Goal: Information Seeking & Learning: Check status

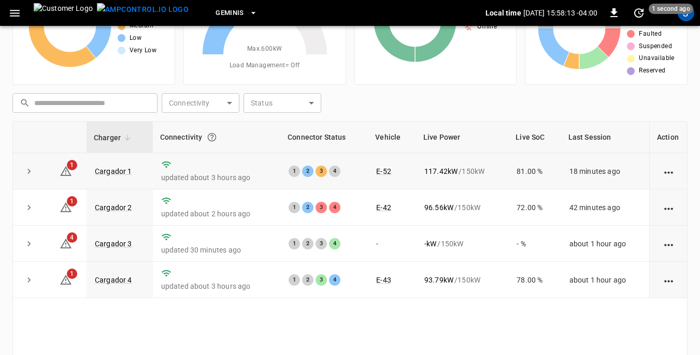
scroll to position [104, 0]
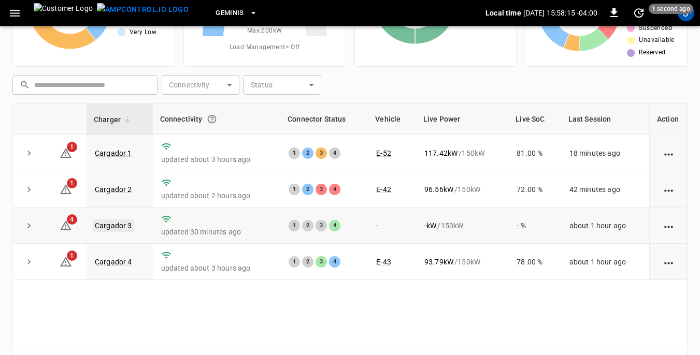
click at [104, 226] on link "Cargador 3" at bounding box center [113, 226] width 41 height 12
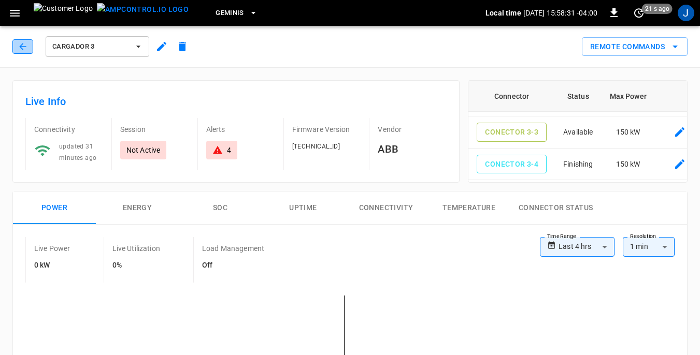
click at [25, 45] on icon "button" at bounding box center [23, 46] width 10 height 10
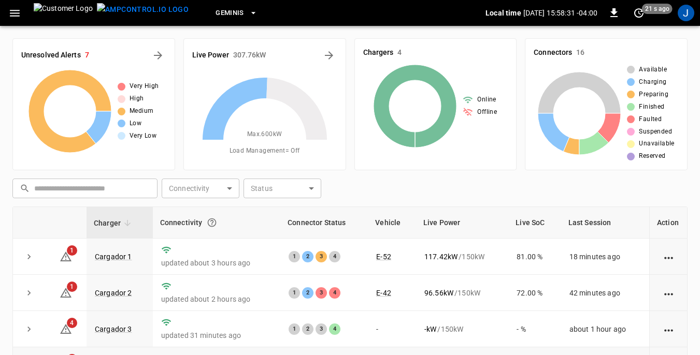
scroll to position [104, 0]
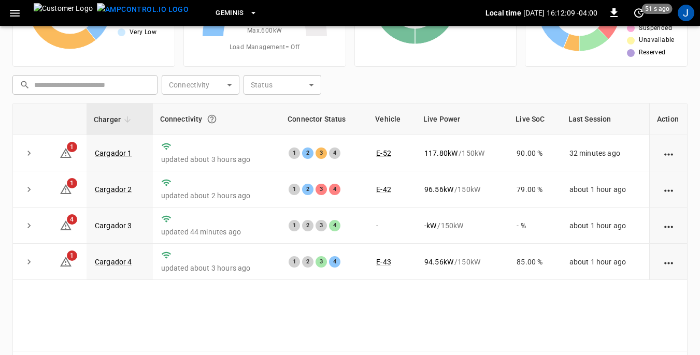
click at [284, 293] on div "Charger Connectivity Connector Status Vehicle Live Power Live SoC Last Session …" at bounding box center [349, 227] width 675 height 249
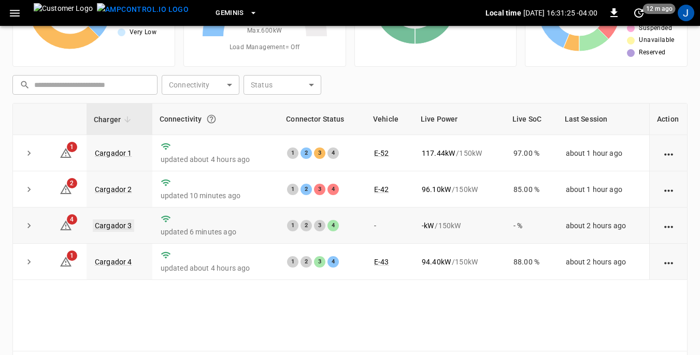
click at [126, 224] on link "Cargador 3" at bounding box center [113, 226] width 41 height 12
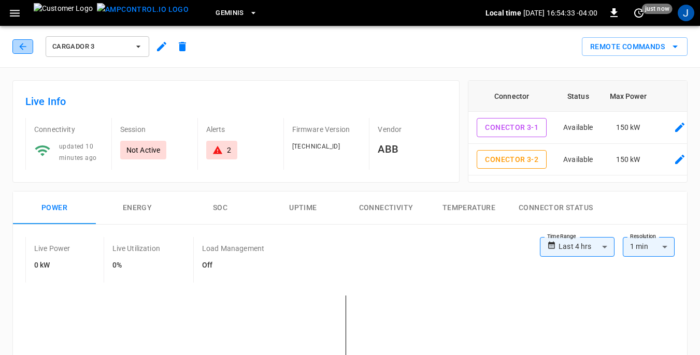
click at [24, 48] on icon "button" at bounding box center [23, 46] width 10 height 10
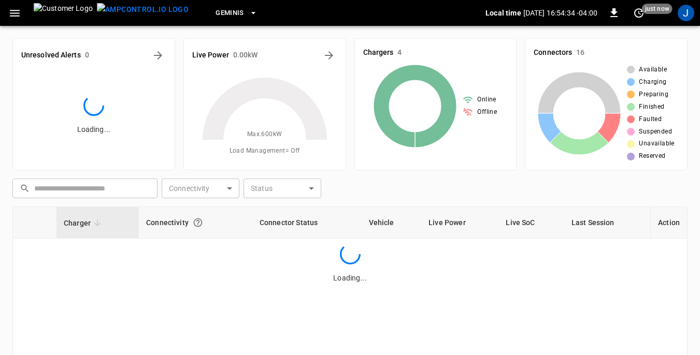
scroll to position [104, 0]
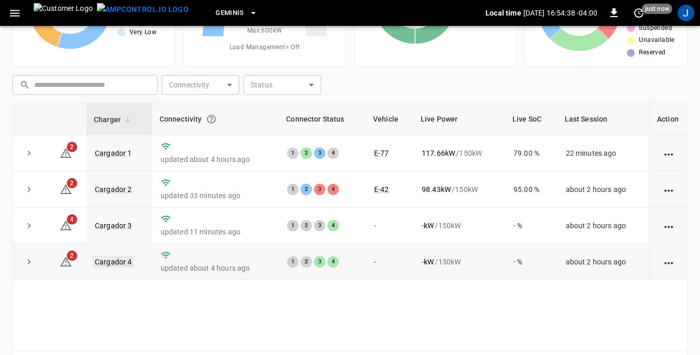
click at [112, 263] on link "Cargador 4" at bounding box center [113, 262] width 41 height 12
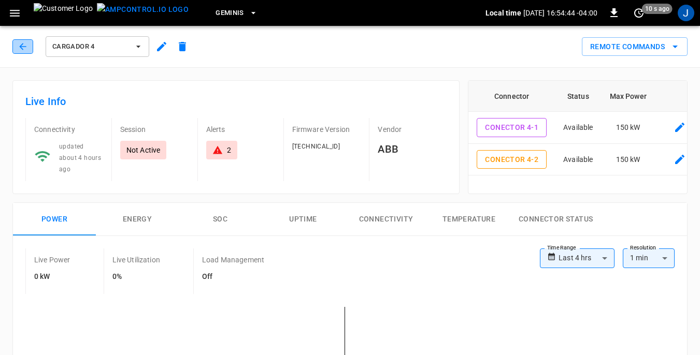
click at [28, 43] on button "button" at bounding box center [22, 46] width 21 height 14
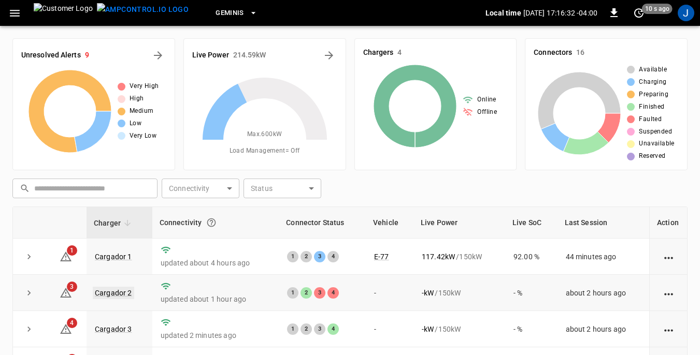
click at [125, 294] on link "Cargador 2" at bounding box center [113, 293] width 41 height 12
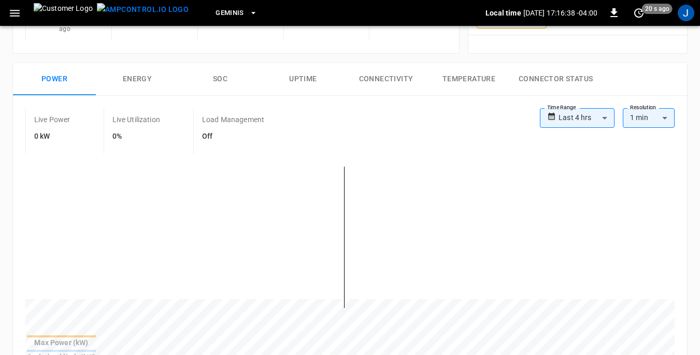
scroll to position [104, 0]
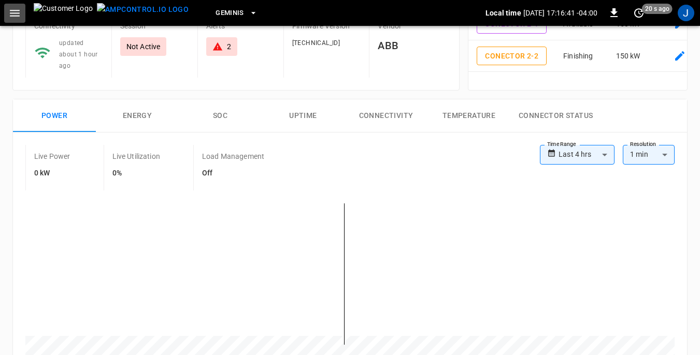
click at [19, 11] on icon "button" at bounding box center [14, 13] width 13 height 13
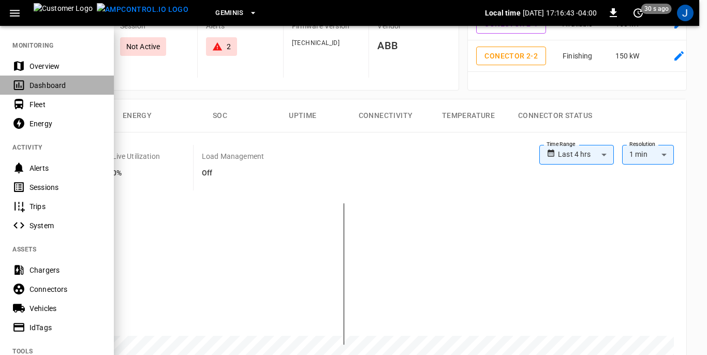
click at [43, 85] on div "Dashboard" at bounding box center [66, 85] width 72 height 10
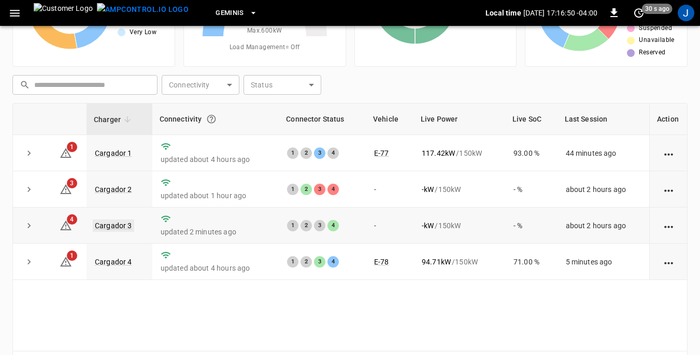
click at [111, 227] on link "Cargador 3" at bounding box center [113, 226] width 41 height 12
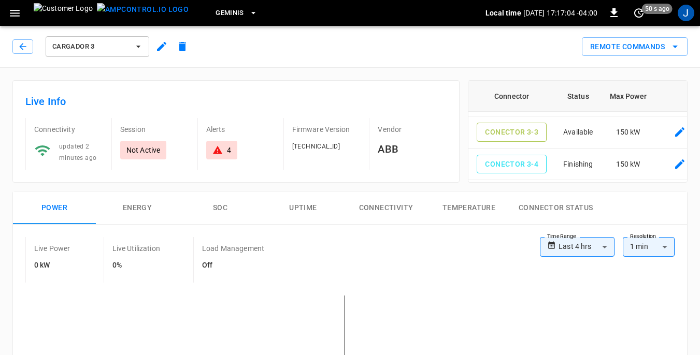
click at [138, 45] on icon "button" at bounding box center [138, 46] width 10 height 10
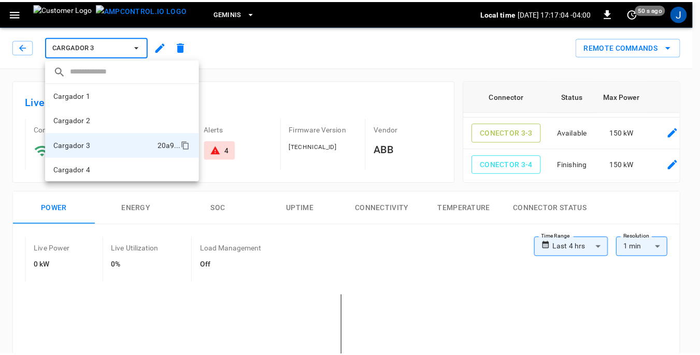
scroll to position [1, 0]
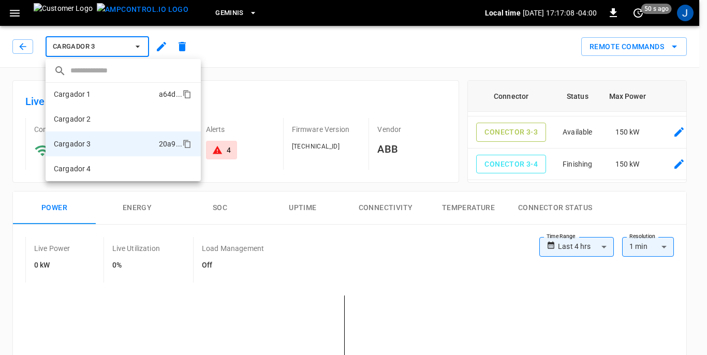
click at [83, 96] on p "Cargador 1" at bounding box center [72, 94] width 37 height 10
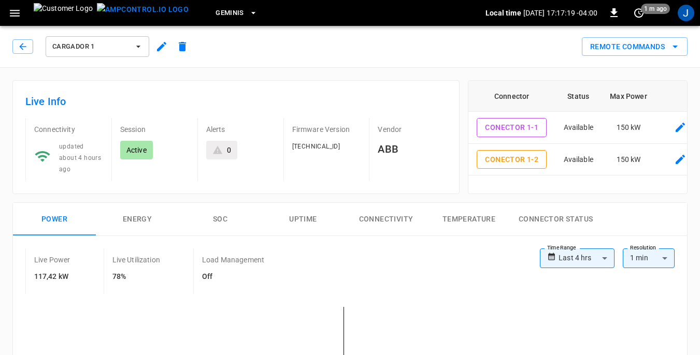
click at [142, 41] on button "Cargador 1" at bounding box center [98, 46] width 104 height 21
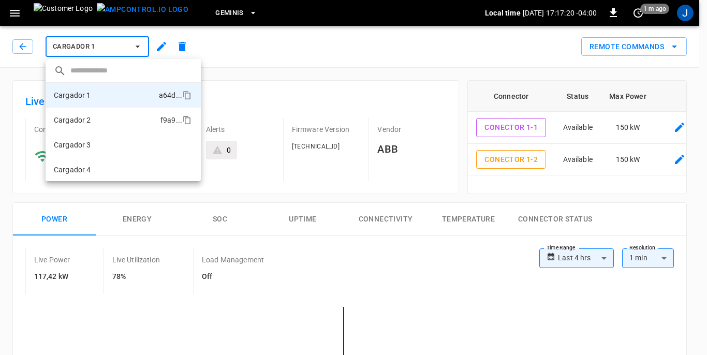
click at [102, 120] on li "Cargador 2 f9a9 ..." at bounding box center [123, 120] width 155 height 25
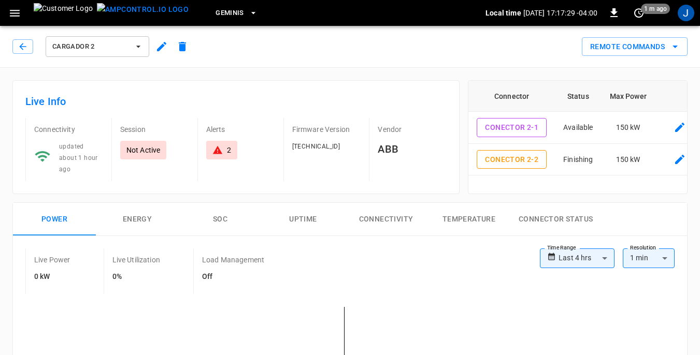
click at [136, 47] on icon "button" at bounding box center [138, 46] width 10 height 10
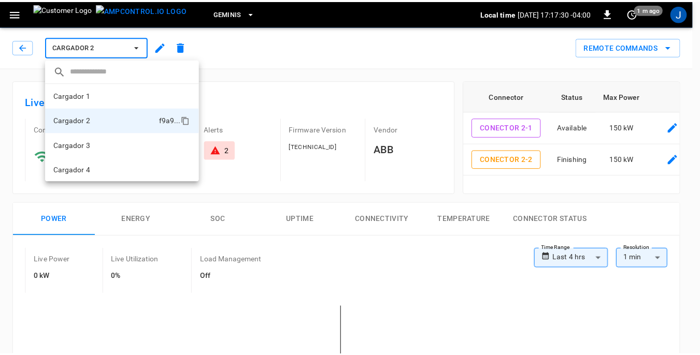
scroll to position [1, 0]
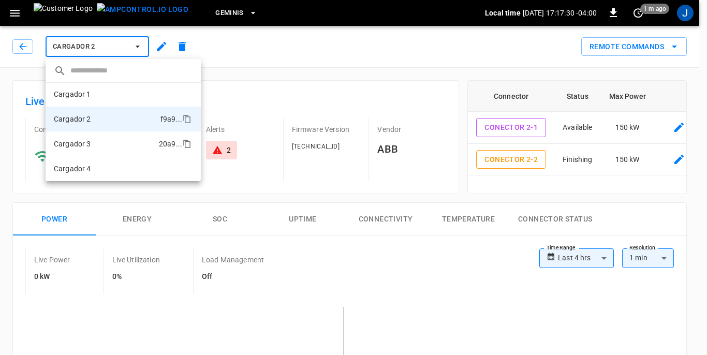
click at [88, 142] on p "Cargador 3" at bounding box center [72, 144] width 37 height 10
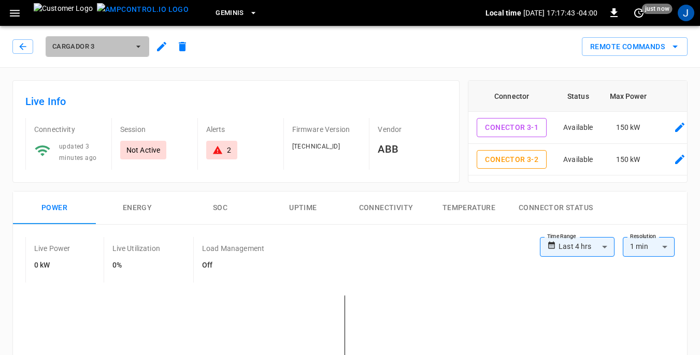
click at [139, 43] on icon "button" at bounding box center [138, 46] width 10 height 10
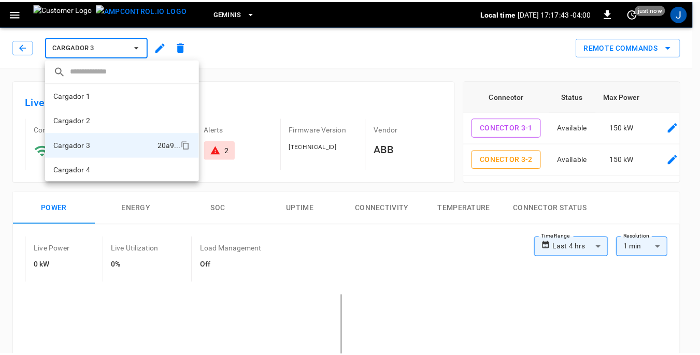
scroll to position [1, 0]
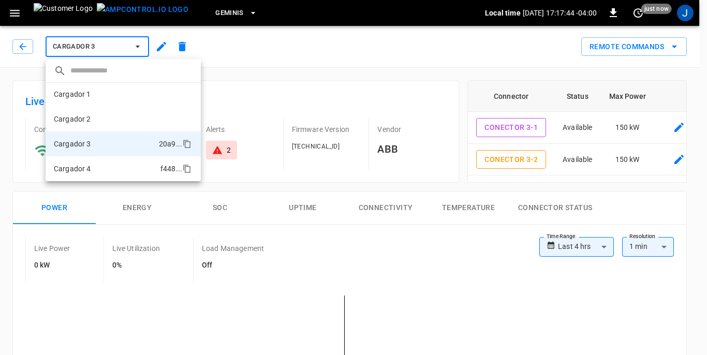
click at [87, 169] on p "Cargador 4" at bounding box center [72, 169] width 37 height 10
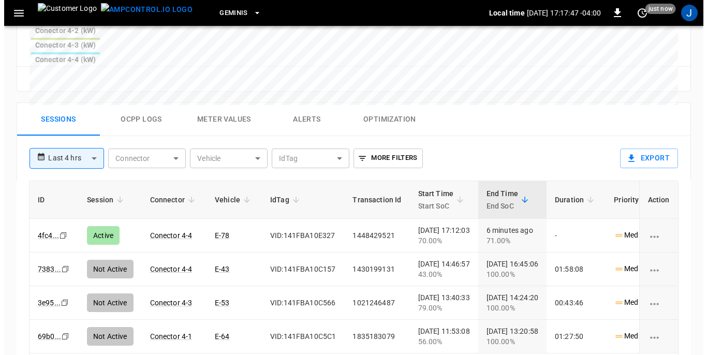
scroll to position [518, 0]
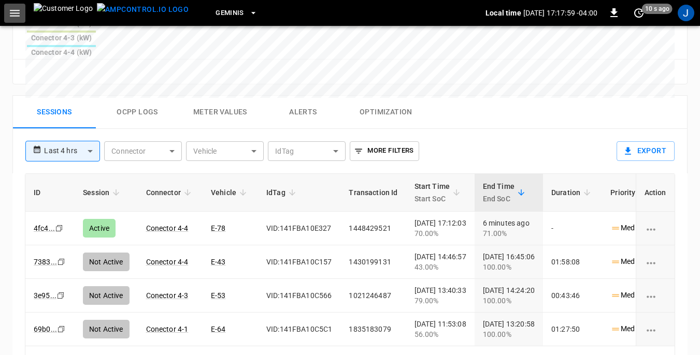
click at [17, 18] on icon "button" at bounding box center [14, 13] width 13 height 13
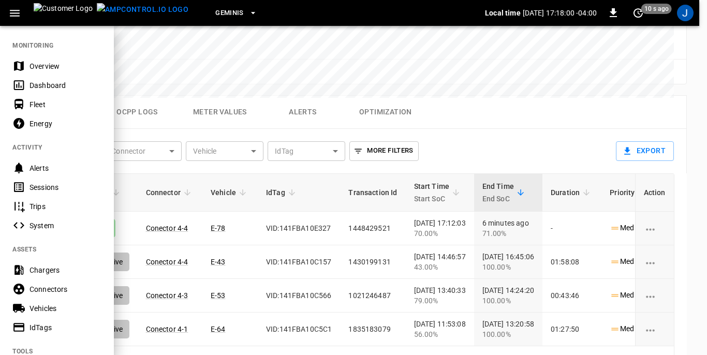
click at [40, 85] on div "Dashboard" at bounding box center [66, 85] width 72 height 10
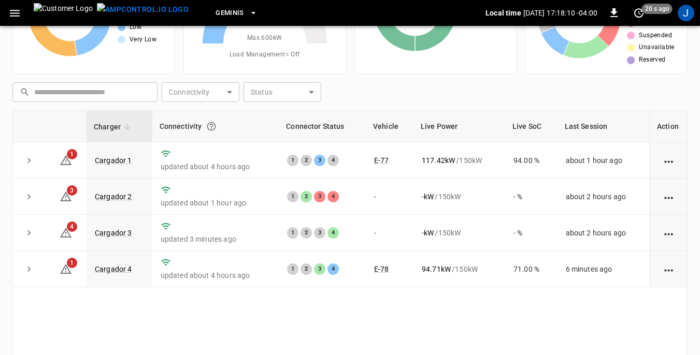
scroll to position [104, 0]
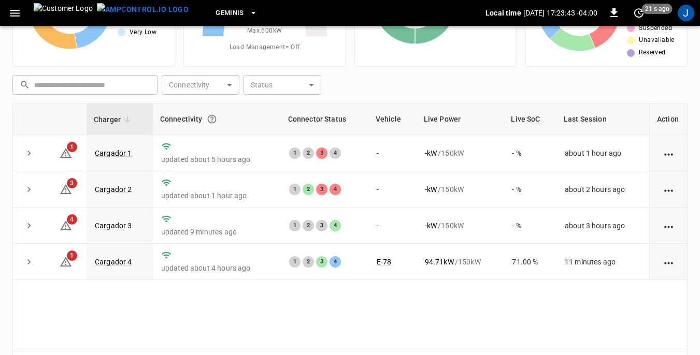
click at [493, 201] on td "- kW / 150 kW" at bounding box center [460, 189] width 88 height 36
click at [119, 223] on link "Cargador 3" at bounding box center [113, 226] width 41 height 12
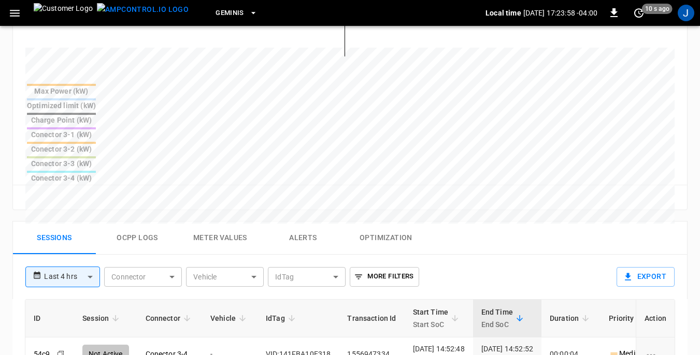
scroll to position [362, 0]
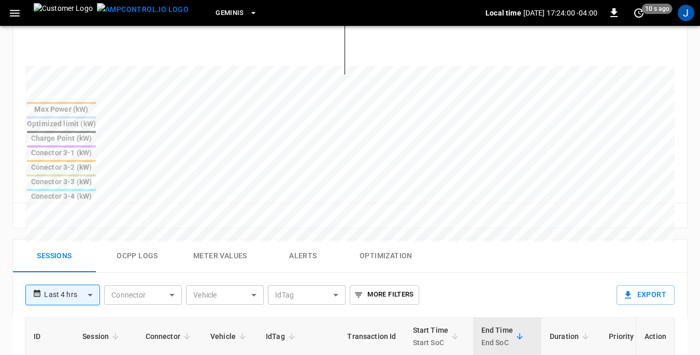
click at [171, 213] on body "**********" at bounding box center [350, 122] width 700 height 969
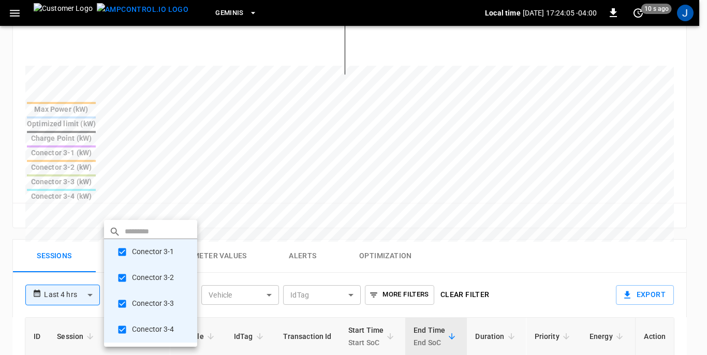
type input "**********"
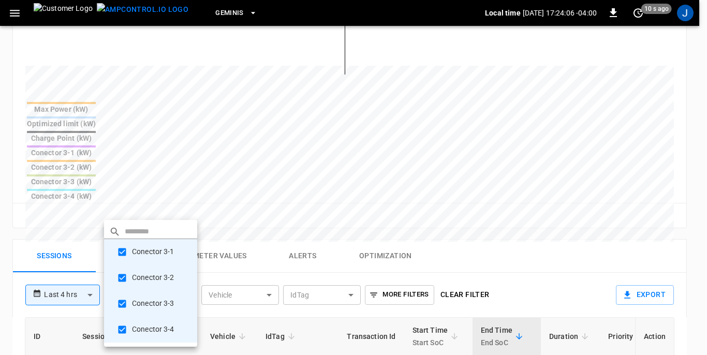
click at [513, 128] on div at bounding box center [353, 177] width 707 height 355
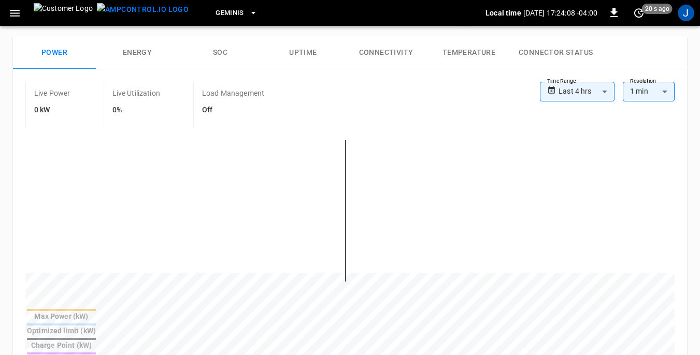
scroll to position [466, 0]
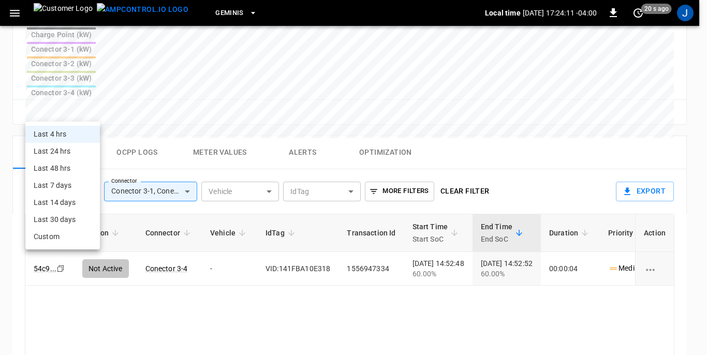
click at [92, 111] on body "**********" at bounding box center [353, 18] width 707 height 969
click at [64, 151] on li "Last 24 hrs" at bounding box center [62, 151] width 75 height 17
type input "**********"
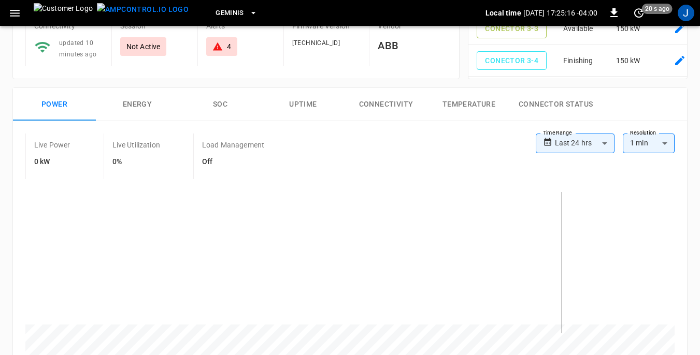
scroll to position [0, 0]
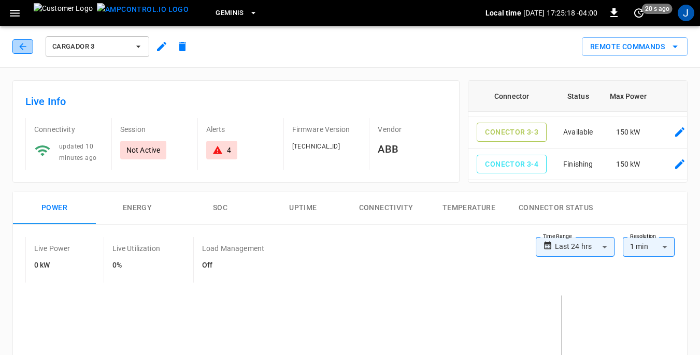
click at [25, 48] on icon "button" at bounding box center [23, 46] width 10 height 10
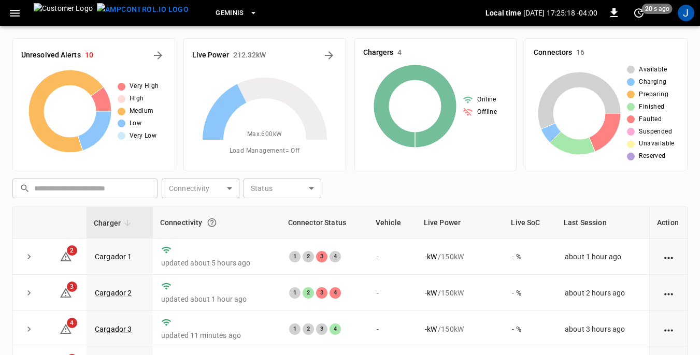
scroll to position [104, 0]
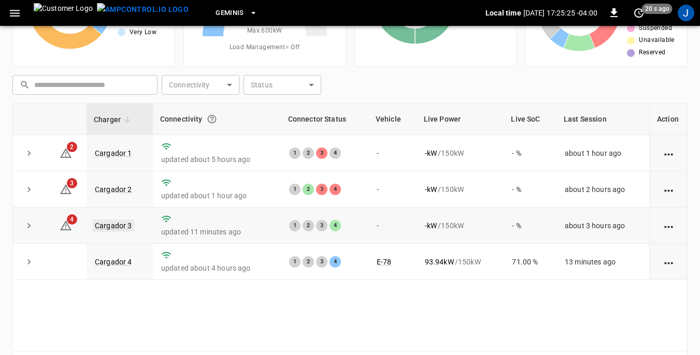
click at [112, 227] on link "Cargador 3" at bounding box center [113, 226] width 41 height 12
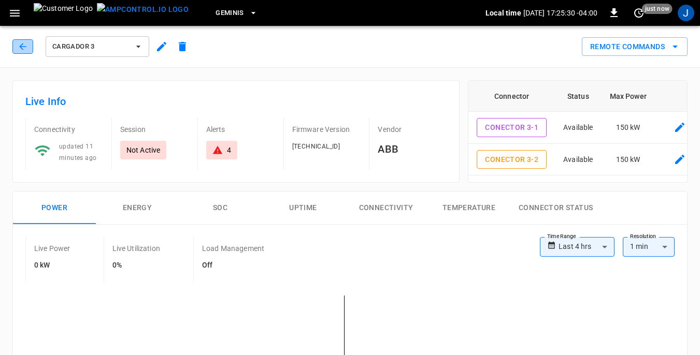
click at [23, 47] on icon "button" at bounding box center [23, 46] width 10 height 10
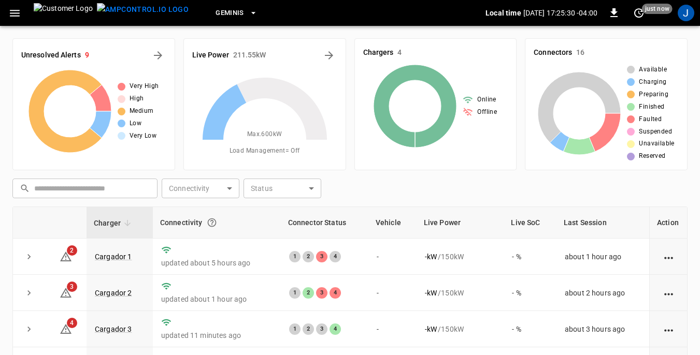
scroll to position [104, 0]
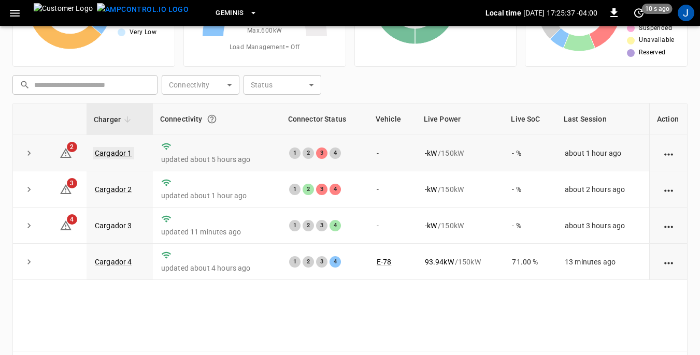
click at [117, 153] on link "Cargador 1" at bounding box center [113, 153] width 41 height 12
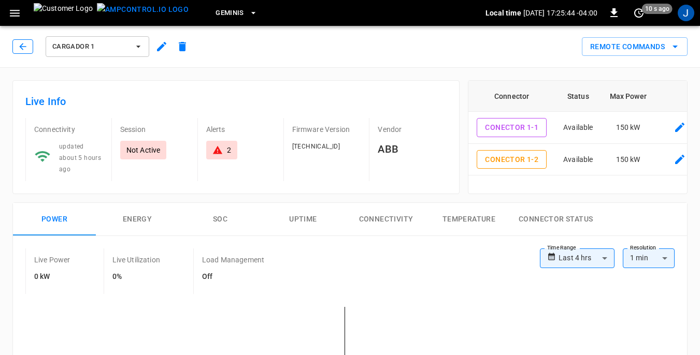
click at [25, 40] on button "button" at bounding box center [22, 46] width 21 height 14
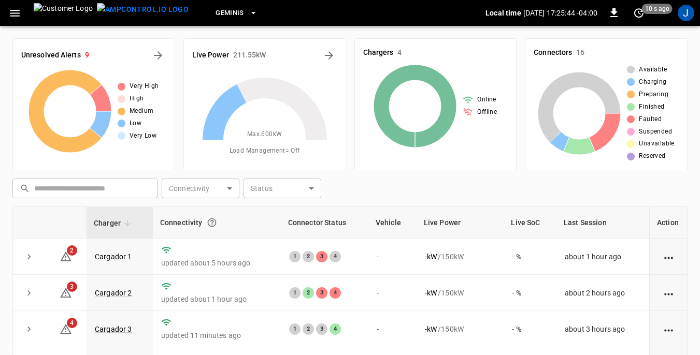
scroll to position [104, 0]
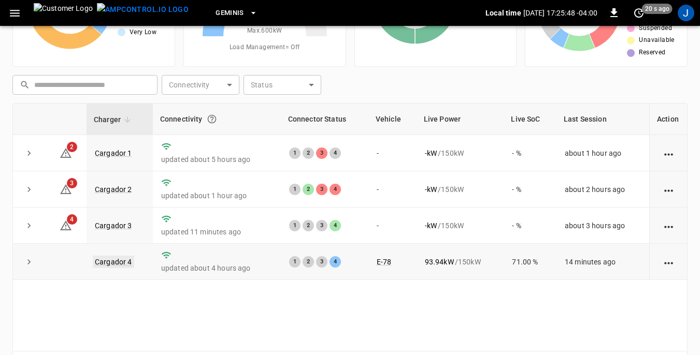
click at [120, 264] on link "Cargador 4" at bounding box center [113, 262] width 41 height 12
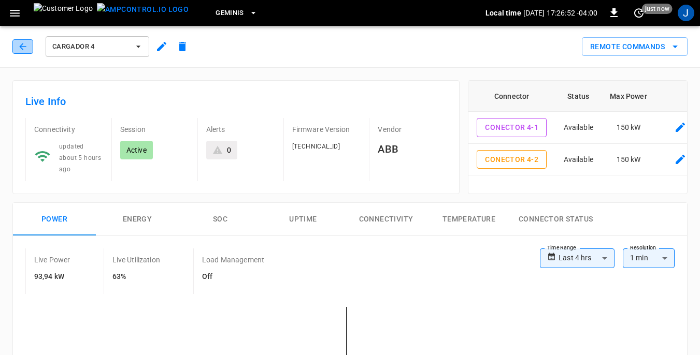
click at [20, 46] on icon "button" at bounding box center [22, 46] width 7 height 7
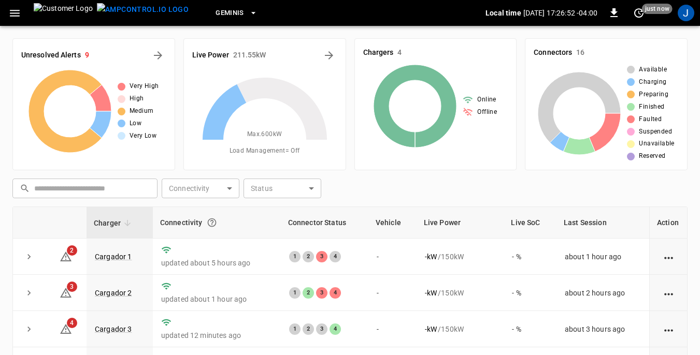
scroll to position [104, 0]
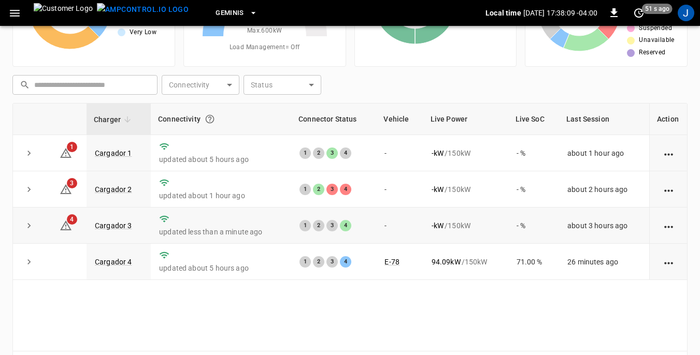
click at [205, 244] on td "updated less than a minute ago" at bounding box center [221, 226] width 140 height 36
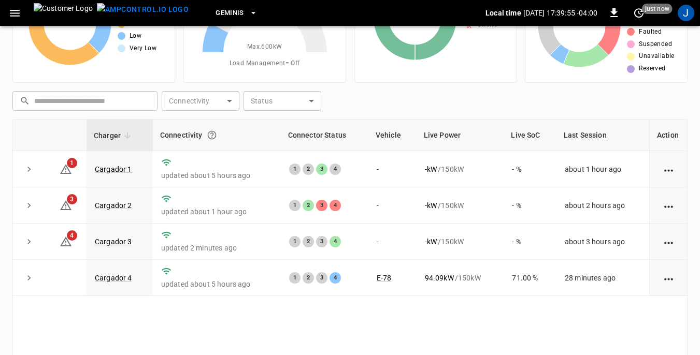
scroll to position [88, 0]
click at [122, 280] on link "Cargador 4" at bounding box center [113, 277] width 41 height 12
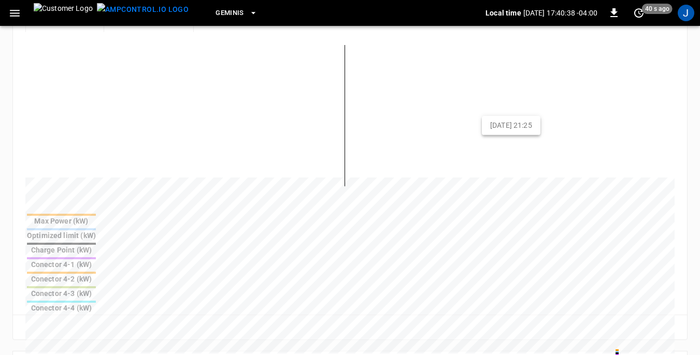
scroll to position [259, 0]
click at [638, 13] on icon "set refresh interval" at bounding box center [638, 12] width 9 height 9
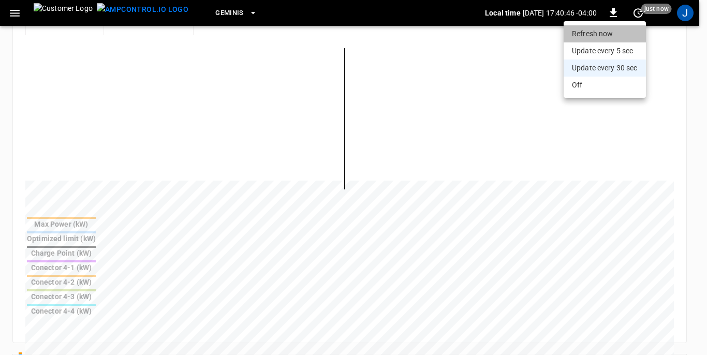
click at [601, 34] on li "Refresh now" at bounding box center [605, 33] width 82 height 17
click at [12, 11] on div at bounding box center [353, 177] width 707 height 355
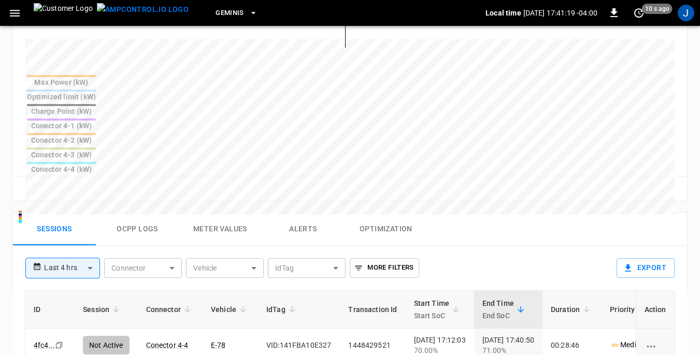
scroll to position [414, 0]
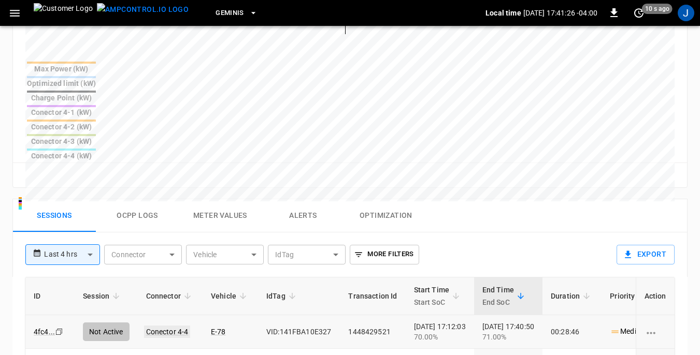
click at [166, 326] on link "Conector 4-4" at bounding box center [167, 332] width 47 height 12
click at [170, 326] on link "Conector 4-4" at bounding box center [167, 332] width 47 height 12
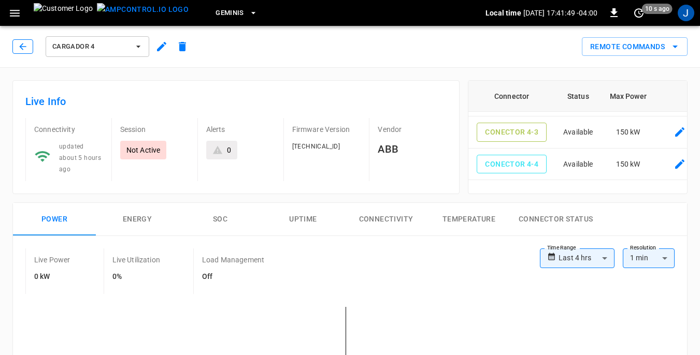
click at [25, 46] on icon "button" at bounding box center [23, 46] width 10 height 10
click at [24, 46] on icon "button" at bounding box center [23, 46] width 10 height 10
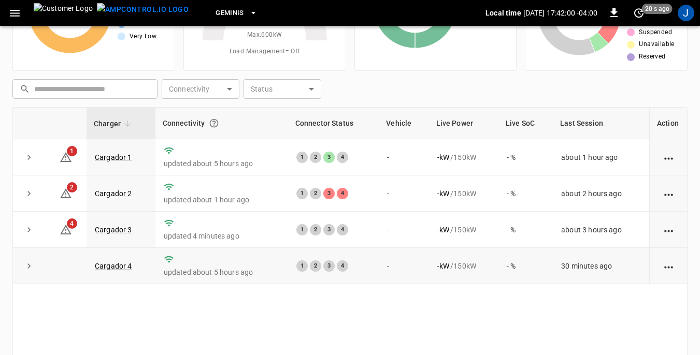
scroll to position [104, 0]
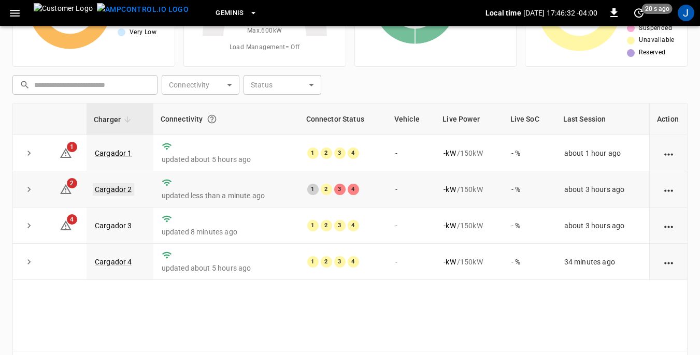
click at [110, 192] on link "Cargador 2" at bounding box center [113, 189] width 41 height 12
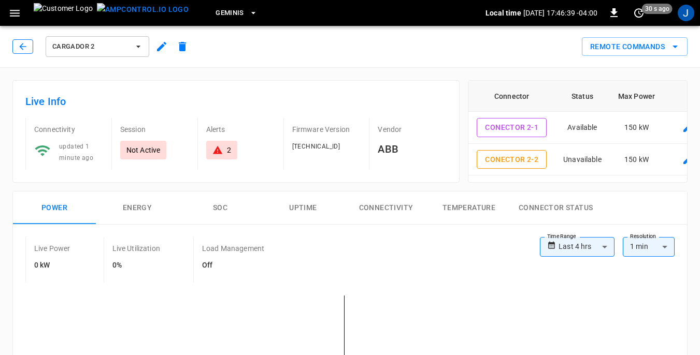
click at [22, 49] on icon "button" at bounding box center [22, 46] width 7 height 7
